Goal: Transaction & Acquisition: Download file/media

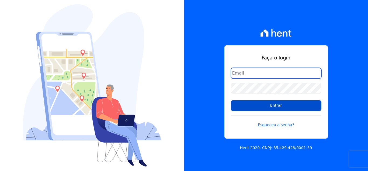
type input "cabralempreendimentoscomercial@gmail.com"
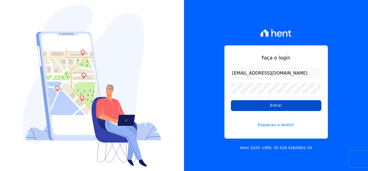
click at [256, 105] on input "Entrar" at bounding box center [276, 105] width 91 height 11
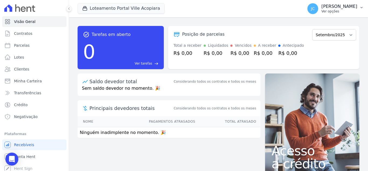
click at [346, 9] on p "[PERSON_NAME]" at bounding box center [340, 6] width 36 height 5
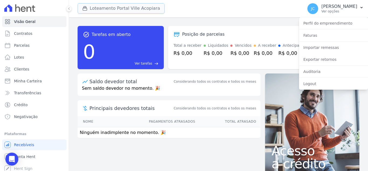
click at [137, 7] on button "Loteamento Portal Ville Acopiara" at bounding box center [121, 8] width 87 height 10
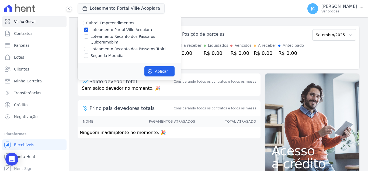
click at [112, 30] on label "Loteamento Portal Ville Acopiara" at bounding box center [121, 30] width 61 height 6
click at [88, 30] on input "Loteamento Portal Ville Acopiara" at bounding box center [86, 29] width 4 height 4
checkbox input "false"
click at [101, 36] on label "Loteamento Recanto dos Pássaros Quixeramobim" at bounding box center [136, 39] width 91 height 11
click at [88, 36] on input "Loteamento Recanto dos Pássaros Quixeramobim" at bounding box center [86, 36] width 4 height 4
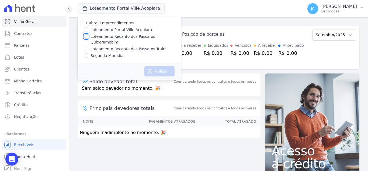
checkbox input "true"
click at [151, 68] on icon "button" at bounding box center [149, 70] width 5 height 5
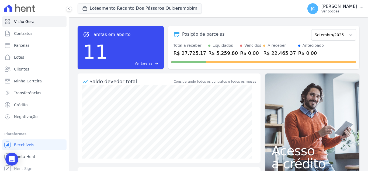
click at [329, 16] on button "JC [PERSON_NAME] Ver opções" at bounding box center [335, 8] width 65 height 15
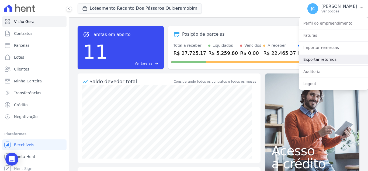
click at [336, 61] on link "Exportar retornos" at bounding box center [333, 59] width 69 height 10
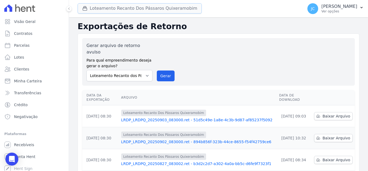
click at [140, 8] on button "Loteamento Recanto Dos Pássaros Quixeramobim" at bounding box center [140, 8] width 124 height 10
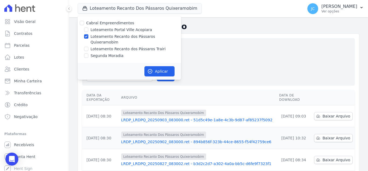
click at [96, 38] on label "Loteamento Recanto dos Pássaros Quixeramobim" at bounding box center [136, 39] width 91 height 11
click at [88, 38] on input "Loteamento Recanto dos Pássaros Quixeramobim" at bounding box center [86, 36] width 4 height 4
checkbox input "false"
click at [89, 46] on div "Loteamento Recanto dos Pássaros Trairi" at bounding box center [129, 49] width 103 height 6
drag, startPoint x: 95, startPoint y: 44, endPoint x: 133, endPoint y: 62, distance: 41.5
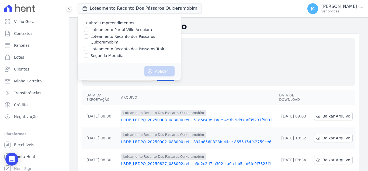
click at [96, 46] on label "Loteamento Recanto dos Pássaros Trairi" at bounding box center [128, 49] width 75 height 6
click at [88, 47] on input "Loteamento Recanto dos Pássaros Trairi" at bounding box center [86, 49] width 4 height 4
checkbox input "true"
click at [155, 66] on button "Aplicar" at bounding box center [159, 71] width 30 height 10
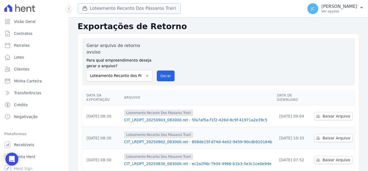
click at [122, 12] on button "Loteamento Recanto Dos Pássaros Trairi" at bounding box center [129, 8] width 103 height 10
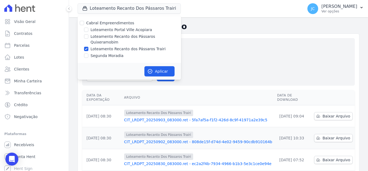
click at [94, 46] on label "Loteamento Recanto dos Pássaros Trairi" at bounding box center [128, 49] width 75 height 6
click at [88, 47] on input "Loteamento Recanto dos Pássaros Trairi" at bounding box center [86, 49] width 4 height 4
checkbox input "false"
click at [89, 53] on div "Segunda Moradia" at bounding box center [129, 56] width 103 height 6
click at [98, 53] on label "Segunda Moradia" at bounding box center [107, 56] width 33 height 6
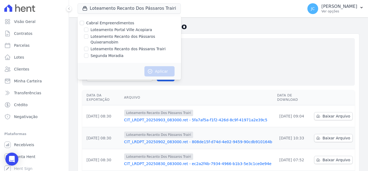
click at [88, 53] on input "Segunda Moradia" at bounding box center [86, 55] width 4 height 4
checkbox input "true"
click at [159, 66] on button "Aplicar" at bounding box center [159, 71] width 30 height 10
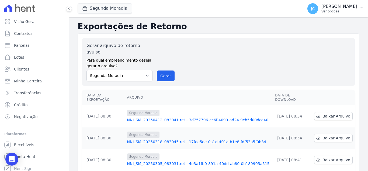
click at [321, 11] on div "JC [PERSON_NAME] Ver opções" at bounding box center [333, 8] width 50 height 11
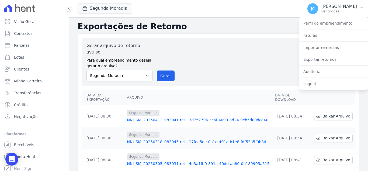
click at [268, 50] on div "Gerar arquivo de retorno avulso Para qual empreendimento deseja gerar o arquivo…" at bounding box center [219, 61] width 264 height 39
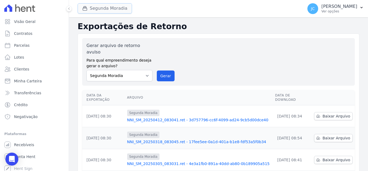
click at [98, 8] on button "Segunda Moradia" at bounding box center [105, 8] width 54 height 10
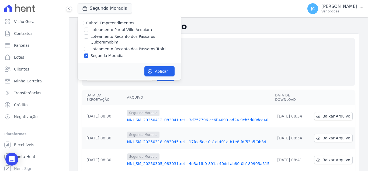
click at [89, 53] on div "Segunda Moradia" at bounding box center [129, 56] width 103 height 6
click at [94, 53] on label "Segunda Moradia" at bounding box center [107, 56] width 33 height 6
click at [88, 53] on input "Segunda Moradia" at bounding box center [86, 55] width 4 height 4
checkbox input "false"
click at [225, 53] on div "Gerar arquivo de retorno avulso Para qual empreendimento deseja gerar o arquivo…" at bounding box center [219, 61] width 264 height 39
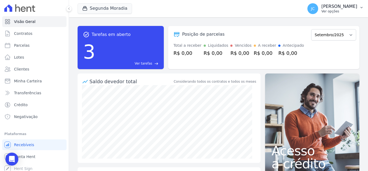
click at [325, 6] on p "[PERSON_NAME]" at bounding box center [340, 6] width 36 height 5
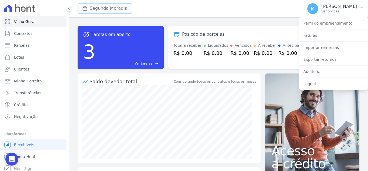
click at [109, 11] on button "Segunda Moradia" at bounding box center [105, 8] width 54 height 10
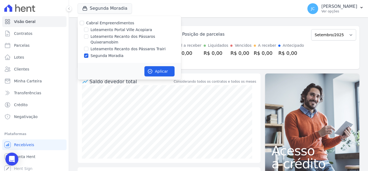
click at [92, 53] on label "Segunda Moradia" at bounding box center [107, 56] width 33 height 6
click at [88, 53] on input "Segunda Moradia" at bounding box center [86, 55] width 4 height 4
checkbox input "false"
click at [113, 37] on label "Loteamento Recanto dos Pássaros Quixeramobim" at bounding box center [136, 39] width 91 height 11
click at [88, 37] on input "Loteamento Recanto dos Pássaros Quixeramobim" at bounding box center [86, 36] width 4 height 4
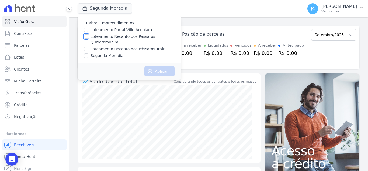
checkbox input "true"
click at [152, 69] on icon "button" at bounding box center [150, 71] width 4 height 4
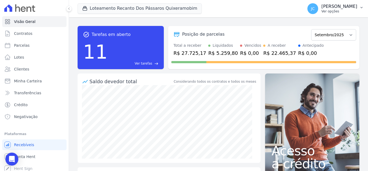
click at [332, 8] on p "[PERSON_NAME]" at bounding box center [340, 6] width 36 height 5
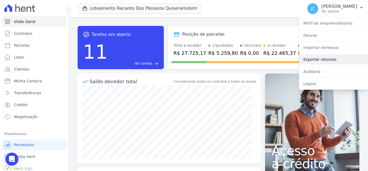
click at [330, 58] on link "Exportar retornos" at bounding box center [333, 59] width 69 height 10
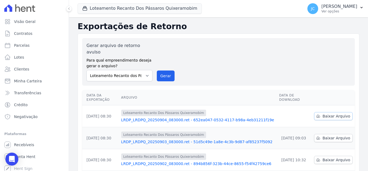
click at [326, 113] on span "Baixar Arquivo" at bounding box center [337, 115] width 28 height 5
click at [149, 6] on button "Loteamento Recanto Dos Pássaros Quixeramobim" at bounding box center [140, 8] width 124 height 10
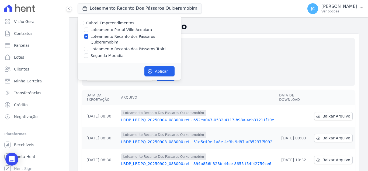
click at [108, 37] on label "Loteamento Recanto dos Pássaros Quixeramobim" at bounding box center [136, 39] width 91 height 11
click at [88, 37] on input "Loteamento Recanto dos Pássaros Quixeramobim" at bounding box center [86, 36] width 4 height 4
checkbox input "false"
click at [101, 46] on label "Loteamento Recanto dos Pássaros Trairi" at bounding box center [128, 49] width 75 height 6
click at [88, 47] on input "Loteamento Recanto dos Pássaros Trairi" at bounding box center [86, 49] width 4 height 4
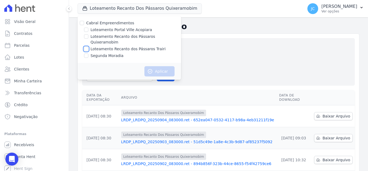
checkbox input "true"
click at [156, 66] on button "Aplicar" at bounding box center [159, 71] width 30 height 10
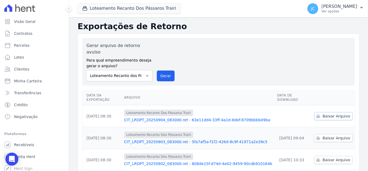
click at [325, 113] on span "Baixar Arquivo" at bounding box center [337, 115] width 28 height 5
drag, startPoint x: 103, startPoint y: 8, endPoint x: 96, endPoint y: 26, distance: 19.6
click at [103, 8] on button "Loteamento Recanto Dos Pássaros Trairi" at bounding box center [129, 8] width 103 height 10
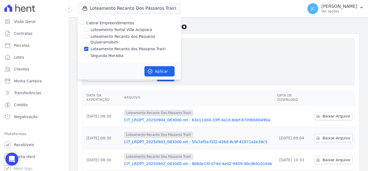
click at [98, 46] on label "Loteamento Recanto dos Pássaros Trairi" at bounding box center [128, 49] width 75 height 6
click at [88, 47] on input "Loteamento Recanto dos Pássaros Trairi" at bounding box center [86, 49] width 4 height 4
checkbox input "false"
click at [99, 53] on label "Segunda Moradia" at bounding box center [107, 56] width 33 height 6
click at [88, 53] on input "Segunda Moradia" at bounding box center [86, 55] width 4 height 4
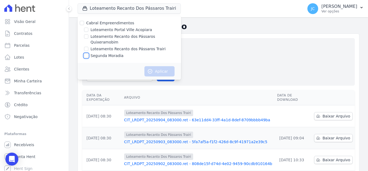
checkbox input "true"
click at [154, 66] on button "Aplicar" at bounding box center [159, 71] width 30 height 10
